Goal: Task Accomplishment & Management: Complete application form

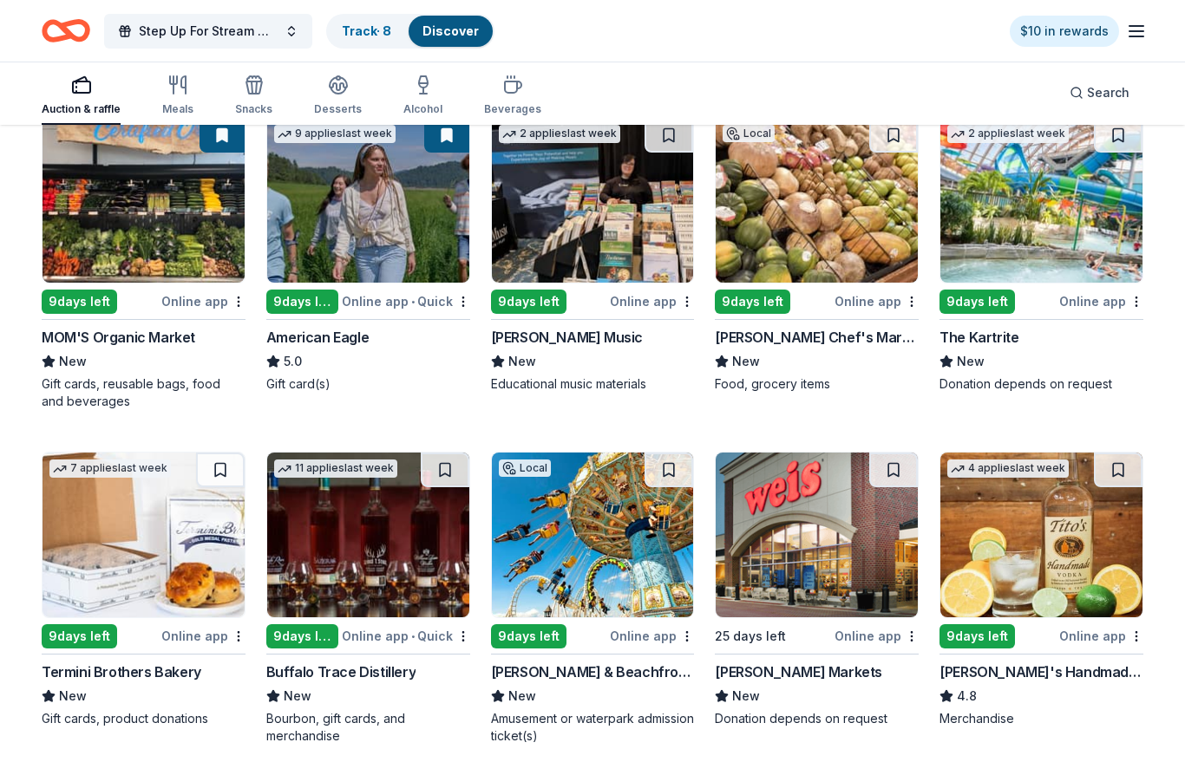
scroll to position [1860, 0]
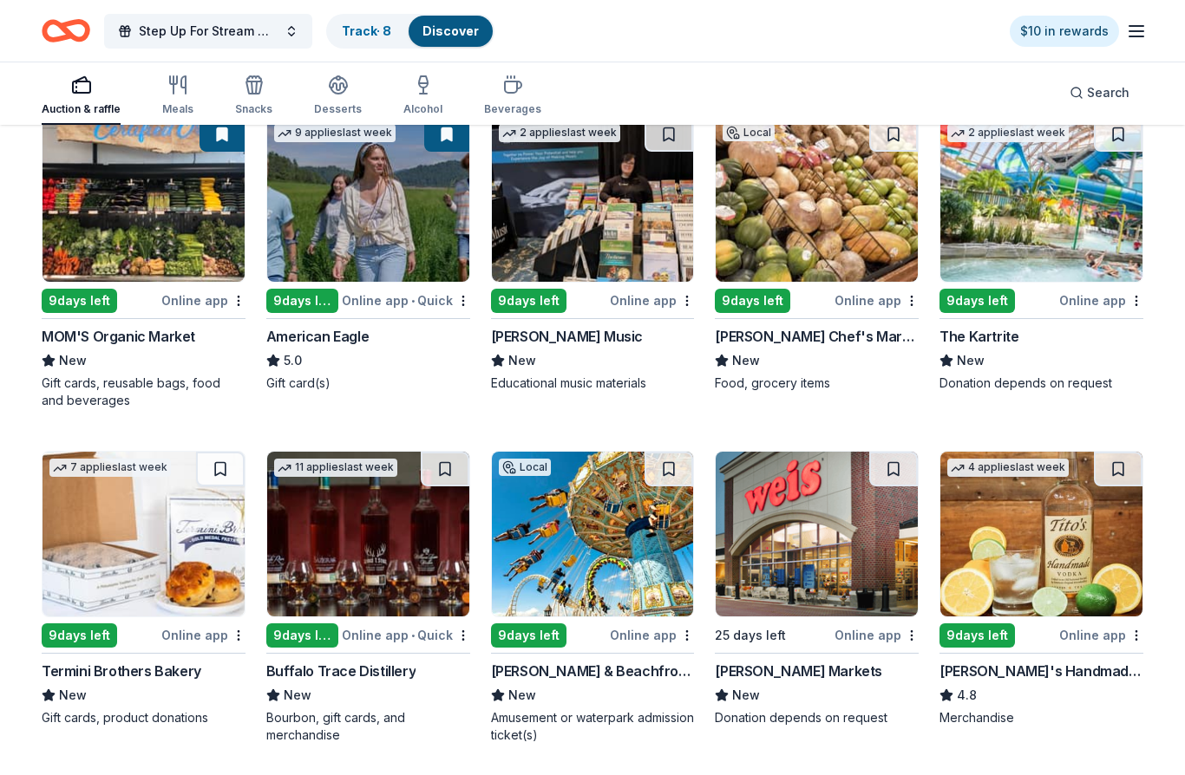
click at [337, 328] on div "American Eagle" at bounding box center [317, 336] width 102 height 21
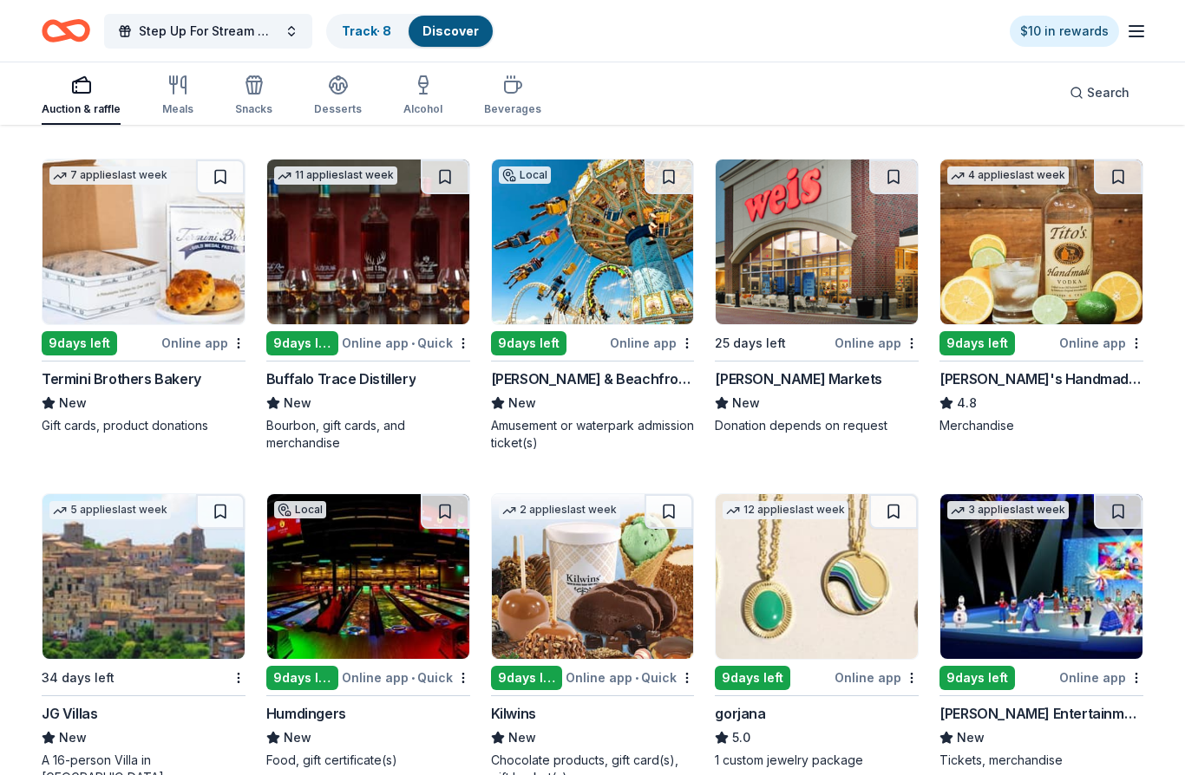
scroll to position [2152, 0]
click at [555, 380] on div "Morey's Piers & Beachfront Waterparks" at bounding box center [593, 379] width 204 height 21
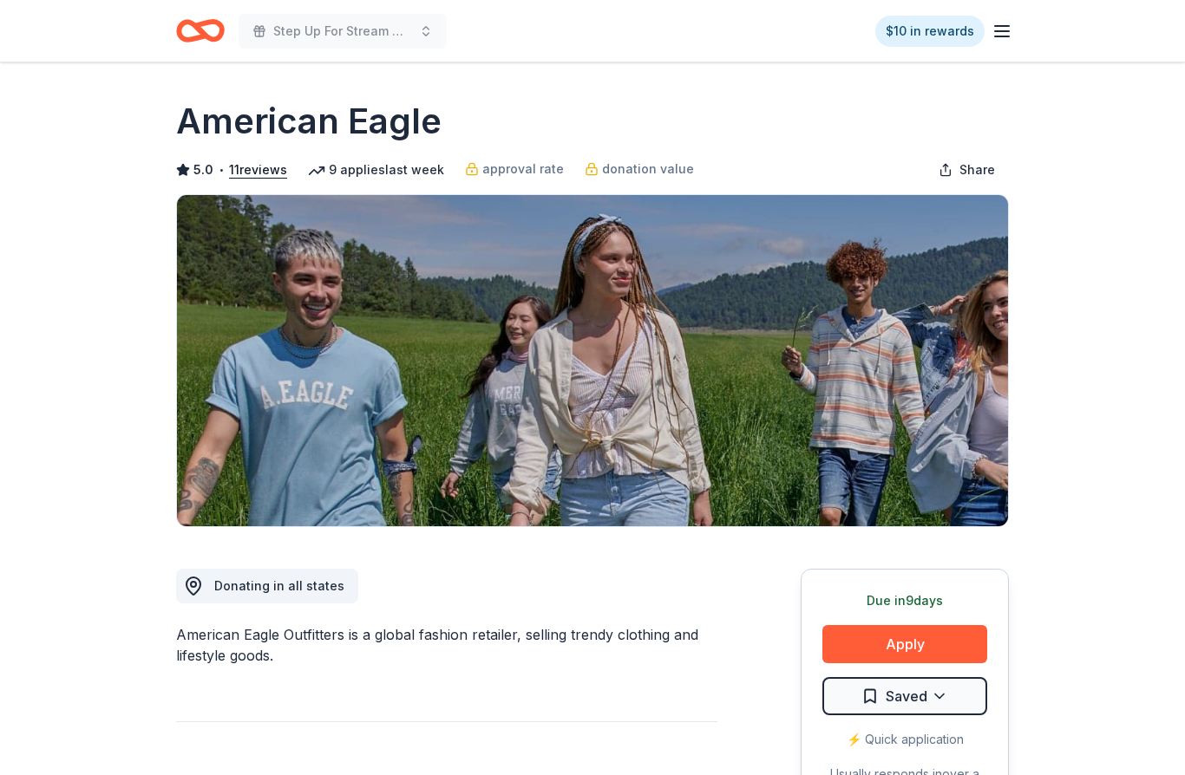
click at [930, 642] on button "Apply" at bounding box center [904, 644] width 165 height 38
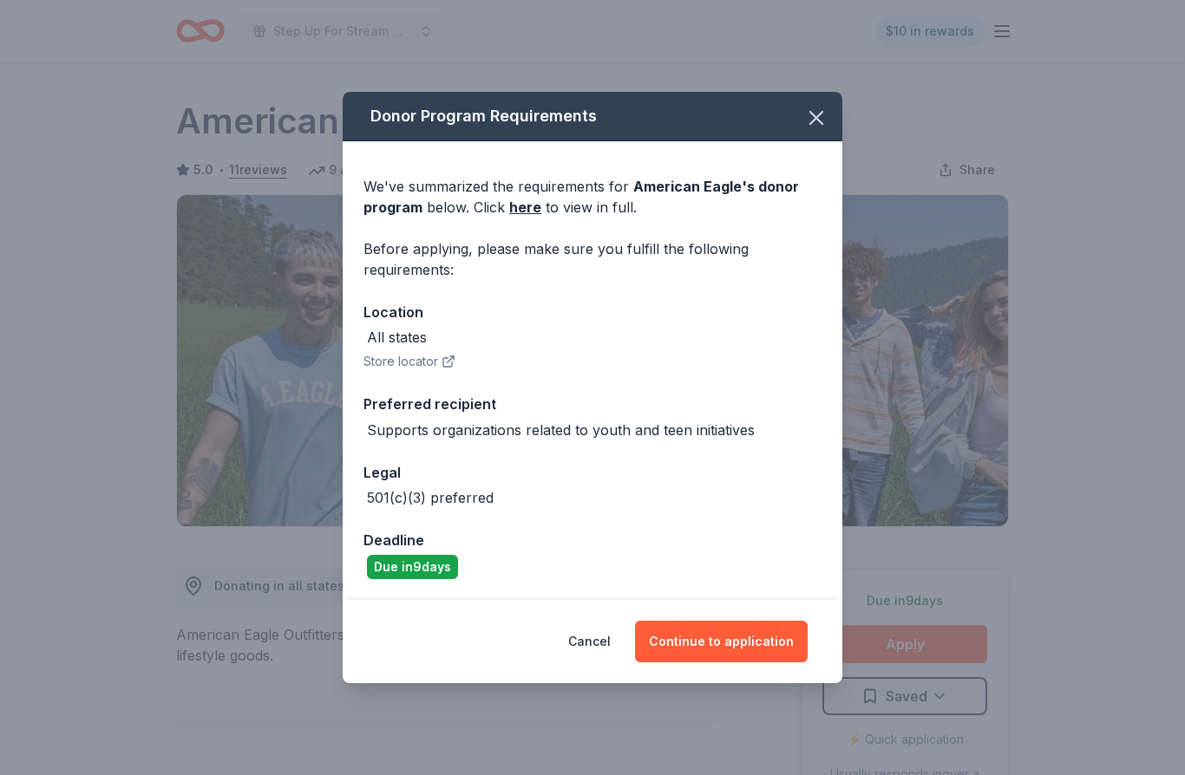
click at [526, 206] on link "here" at bounding box center [525, 207] width 32 height 21
click at [736, 641] on button "Continue to application" at bounding box center [721, 642] width 173 height 42
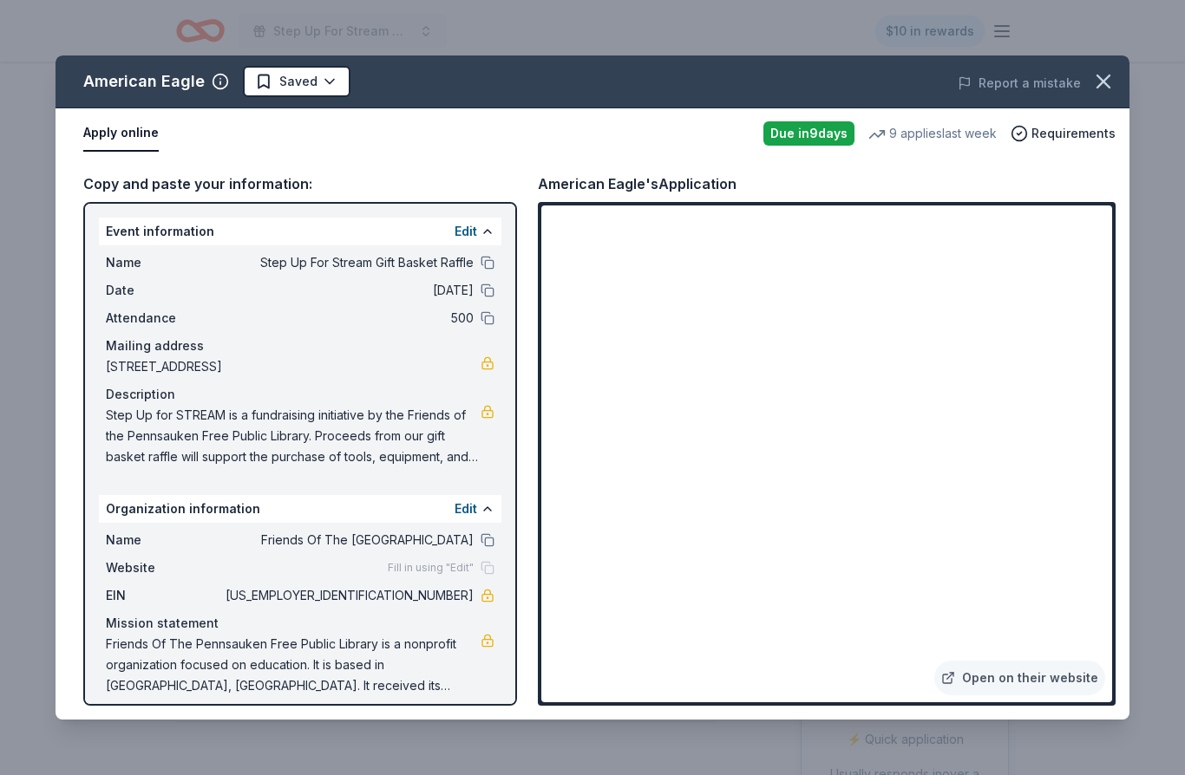
click at [1103, 78] on icon "button" at bounding box center [1103, 81] width 24 height 24
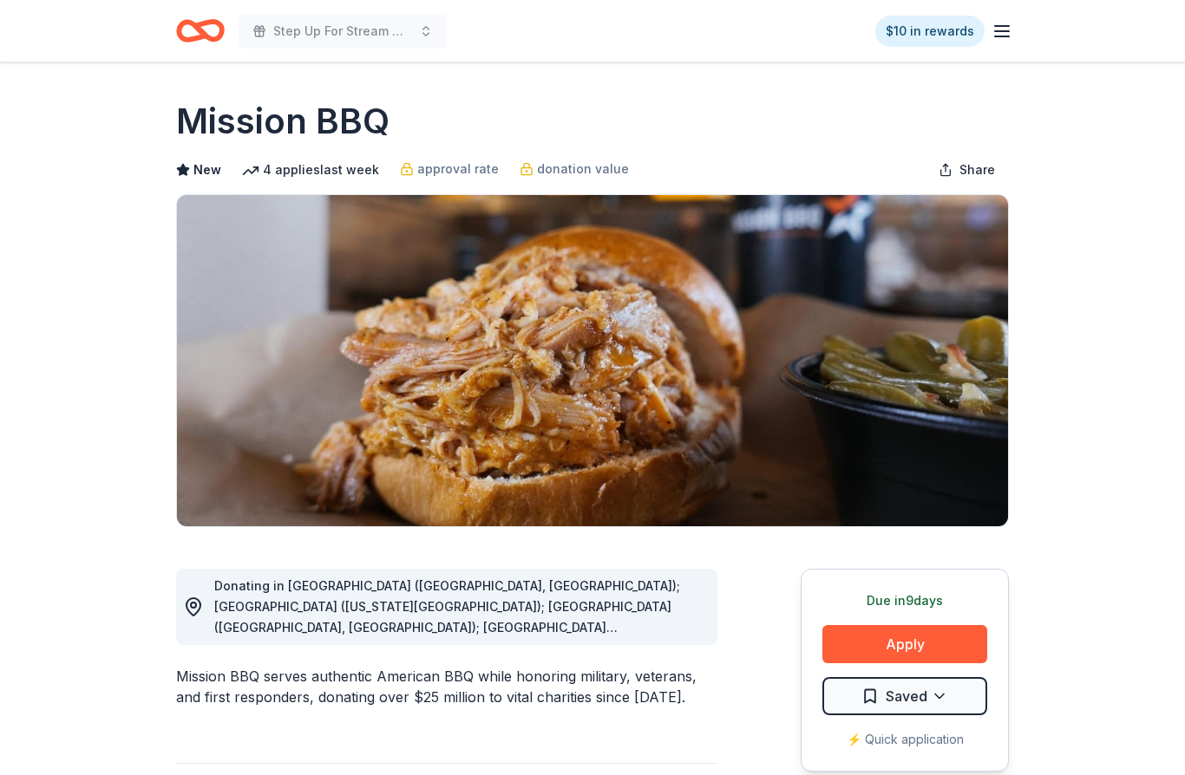
scroll to position [1514, 0]
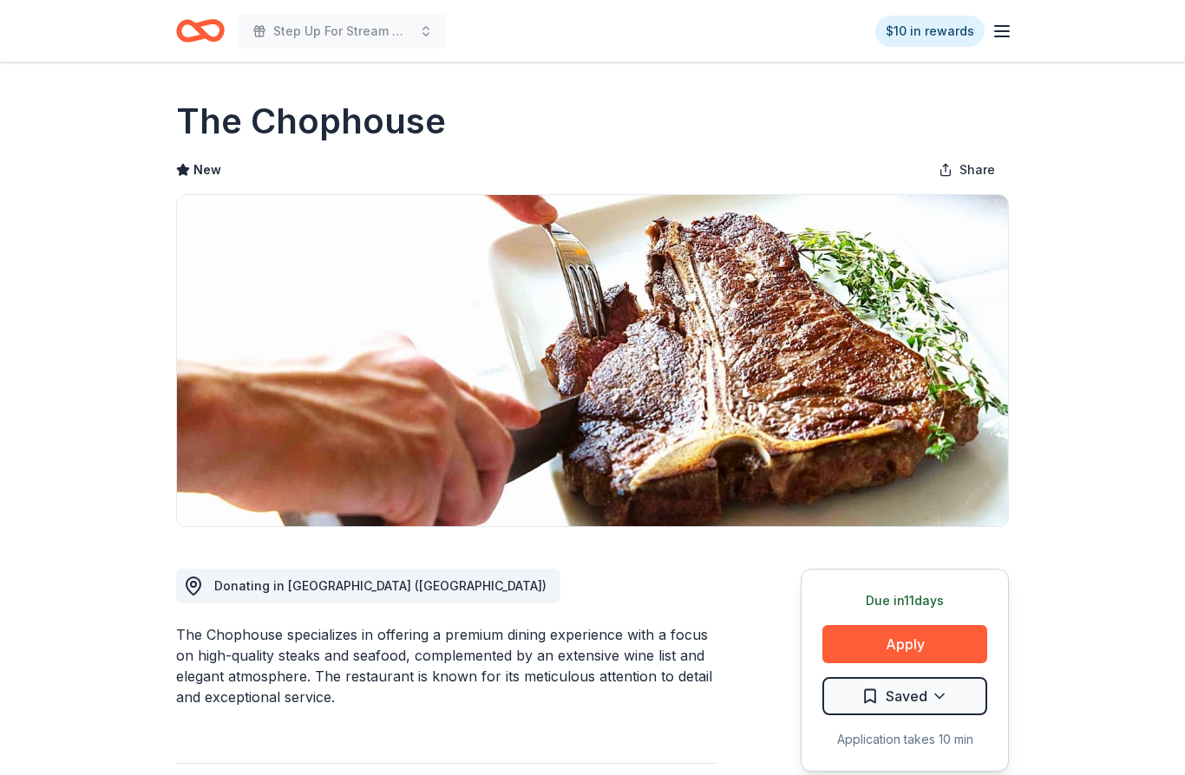
scroll to position [113, 0]
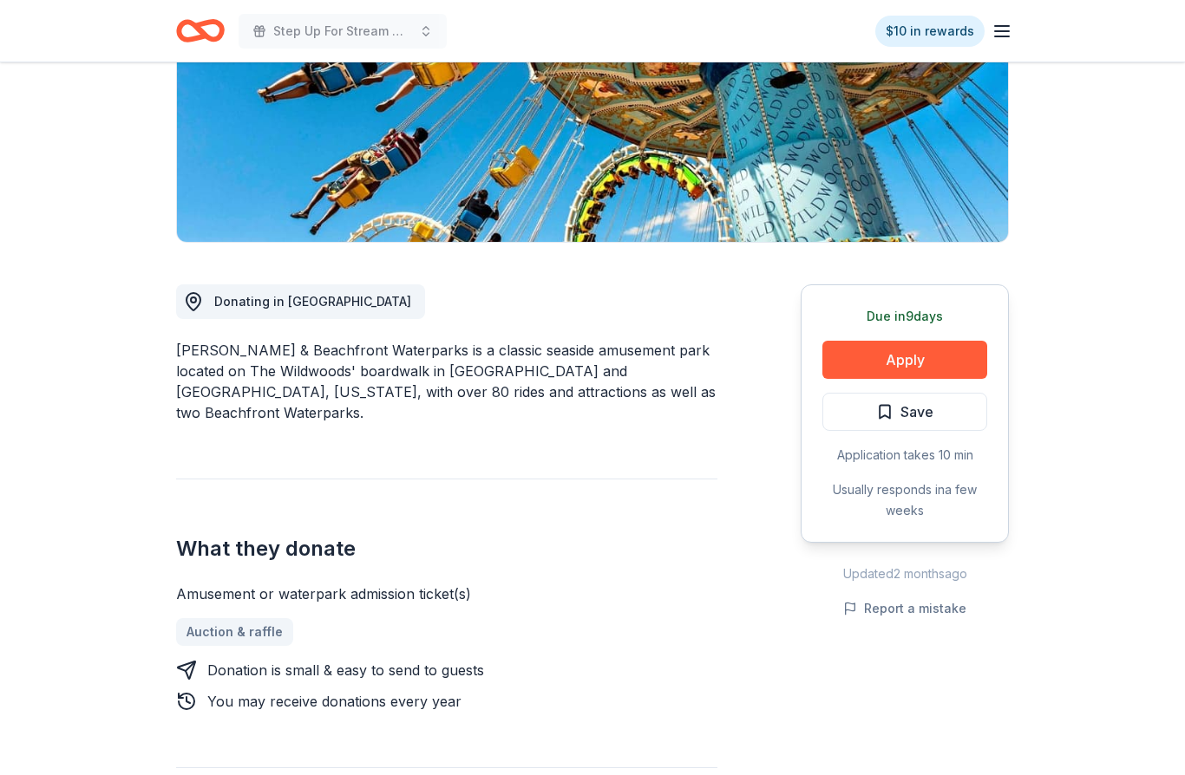
scroll to position [285, 0]
click at [926, 359] on button "Apply" at bounding box center [904, 360] width 165 height 38
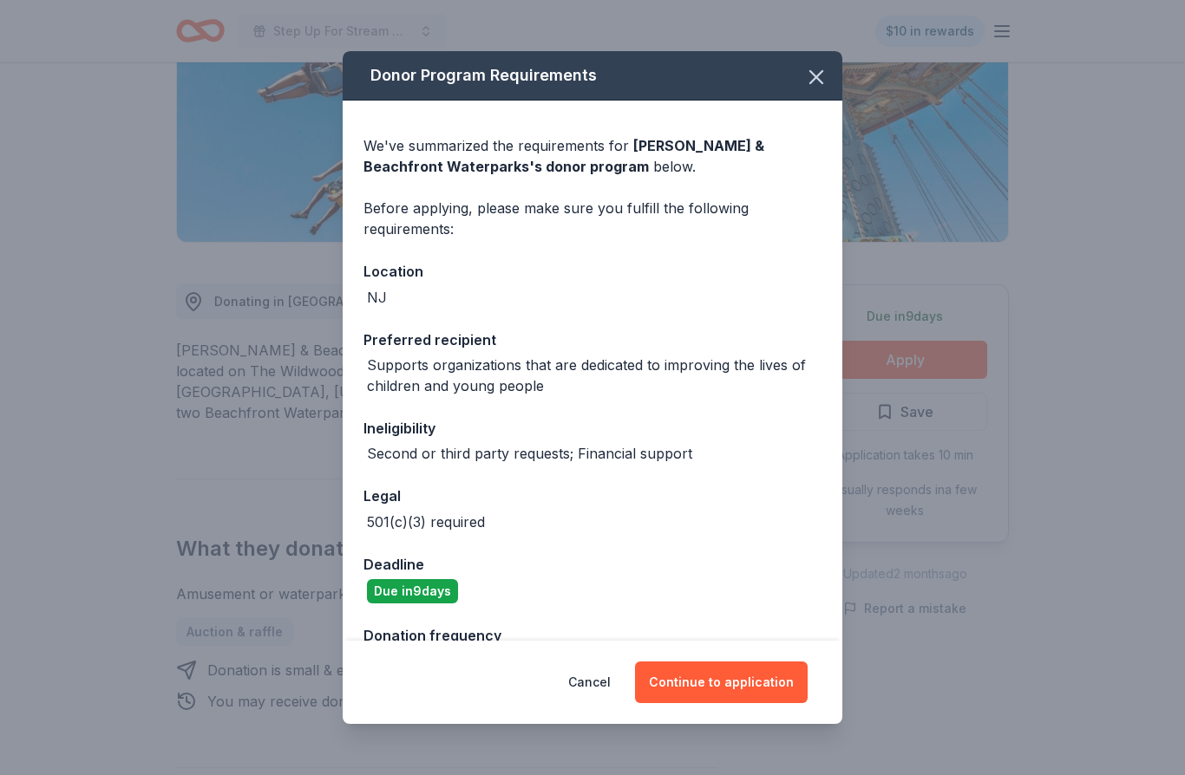
click at [743, 703] on button "Continue to application" at bounding box center [721, 683] width 173 height 42
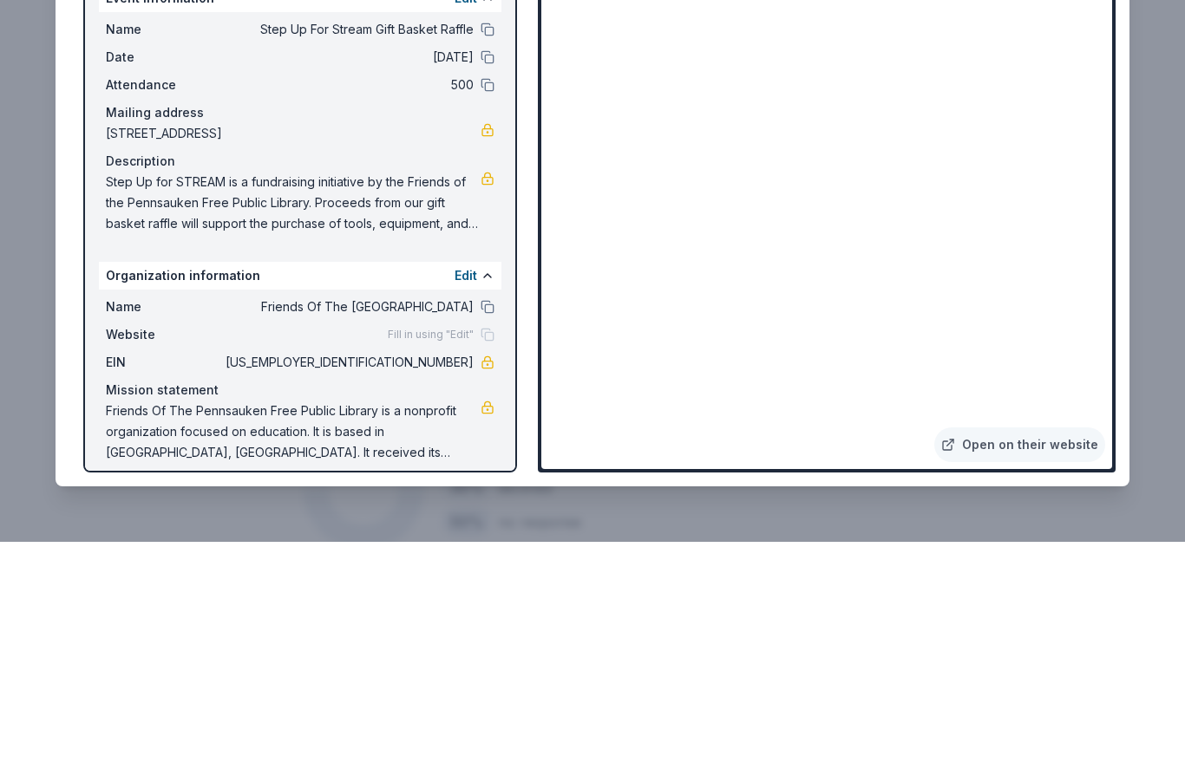
scroll to position [1143, 0]
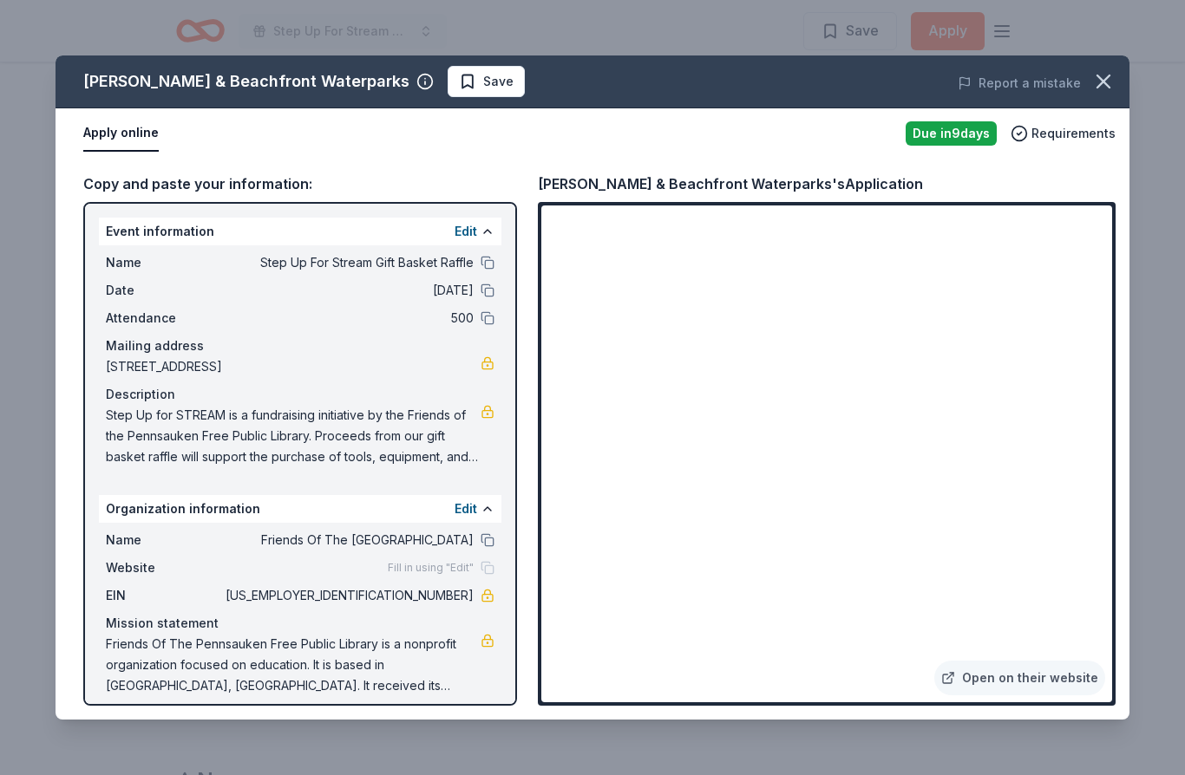
click at [971, 696] on link "Open on their website" at bounding box center [1019, 678] width 171 height 35
click at [483, 87] on span "Save" at bounding box center [498, 81] width 30 height 21
